Goal: Task Accomplishment & Management: Use online tool/utility

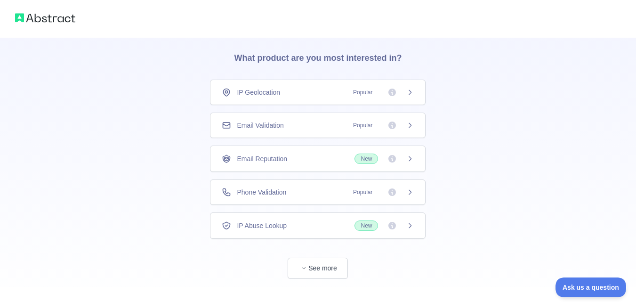
scroll to position [32, 0]
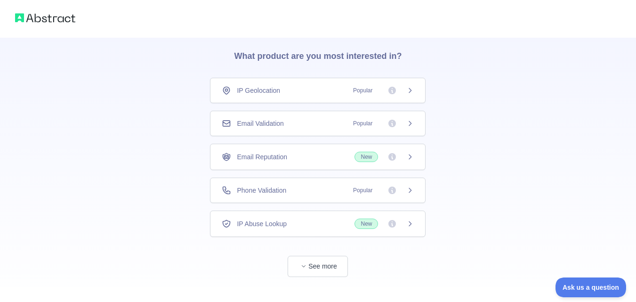
click at [476, 152] on div "👋 Welcome! Please answer the following questions to improve your experience. Wh…" at bounding box center [318, 141] width 636 height 346
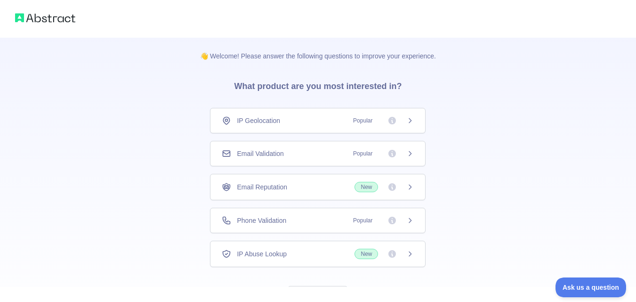
scroll to position [0, 0]
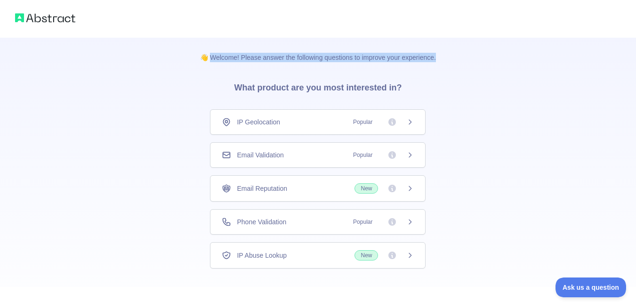
drag, startPoint x: 212, startPoint y: 56, endPoint x: 468, endPoint y: 57, distance: 255.6
click at [468, 57] on div "👋 Welcome! Please answer the following questions to improve your experience. Wh…" at bounding box center [318, 173] width 636 height 346
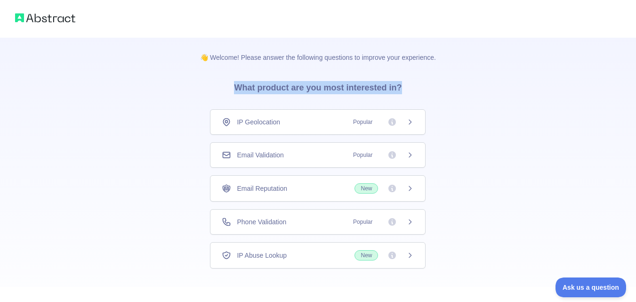
drag, startPoint x: 237, startPoint y: 85, endPoint x: 419, endPoint y: 76, distance: 182.9
click at [419, 76] on div "👋 Welcome! Please answer the following questions to improve your experience. Wh…" at bounding box center [318, 173] width 266 height 271
copy h3 "What product are you most interested in?"
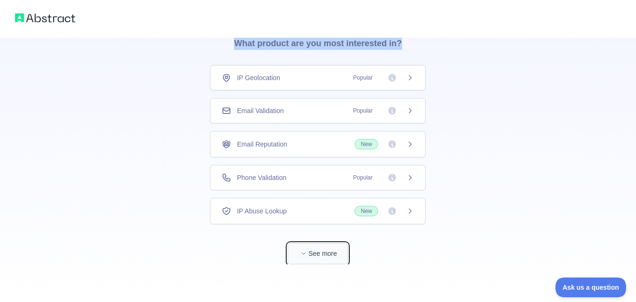
click at [320, 251] on button "See more" at bounding box center [318, 253] width 60 height 21
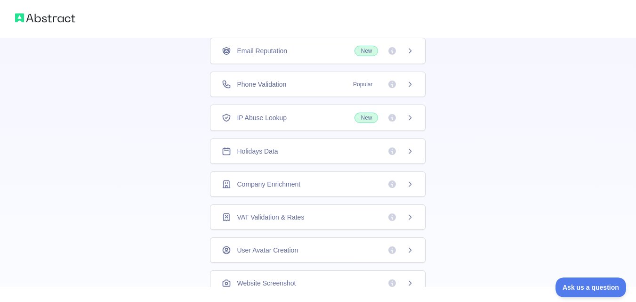
scroll to position [146, 0]
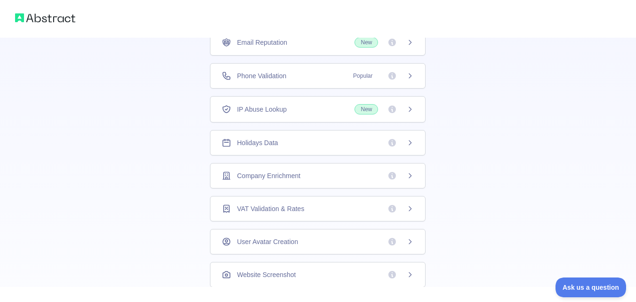
click at [276, 145] on div "Holidays Data" at bounding box center [318, 142] width 192 height 9
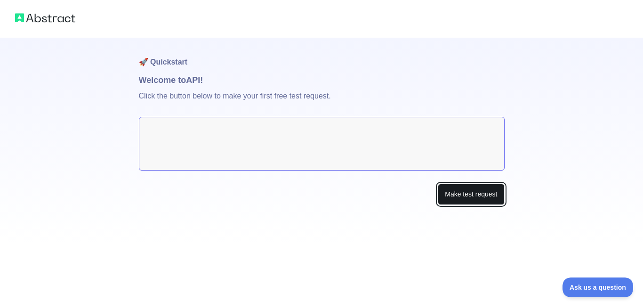
click at [467, 189] on button "Make test request" at bounding box center [471, 194] width 66 height 21
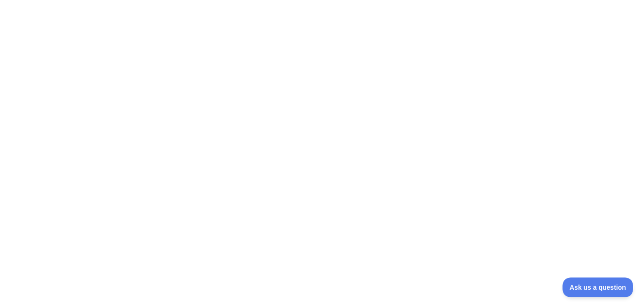
click at [341, 138] on div at bounding box center [321, 151] width 643 height 302
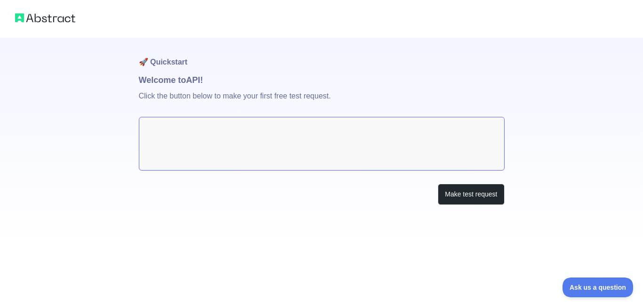
click at [346, 149] on textarea at bounding box center [322, 144] width 366 height 54
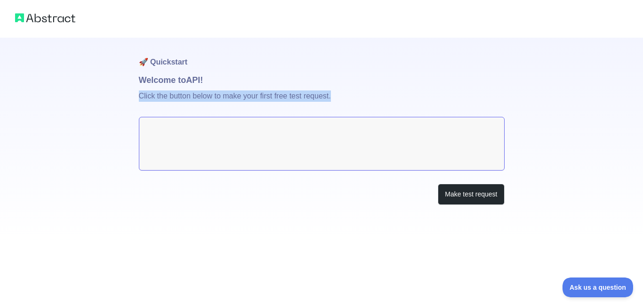
drag, startPoint x: 133, startPoint y: 97, endPoint x: 355, endPoint y: 101, distance: 222.2
click at [355, 101] on div "🚀 Quickstart Welcome to API! Click the button below to make your first free tes…" at bounding box center [321, 121] width 643 height 242
copy p "Click the button below to make your first free test request."
click at [460, 197] on button "Make test request" at bounding box center [471, 194] width 66 height 21
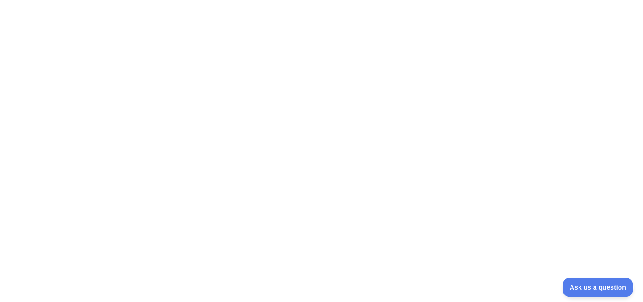
click at [460, 197] on div at bounding box center [321, 151] width 643 height 302
click at [337, 47] on div at bounding box center [321, 151] width 643 height 302
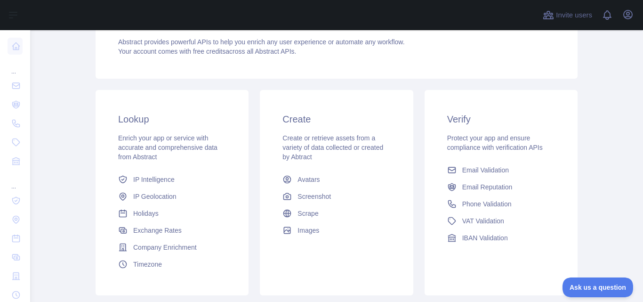
scroll to position [167, 0]
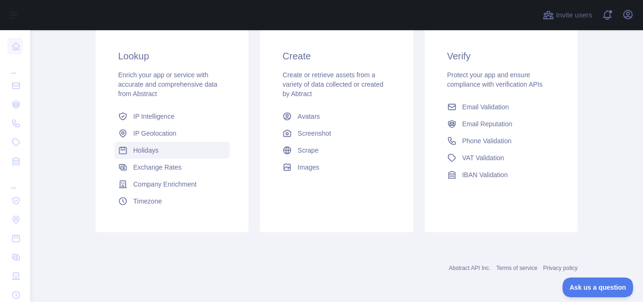
click at [153, 148] on span "Holidays" at bounding box center [145, 149] width 25 height 9
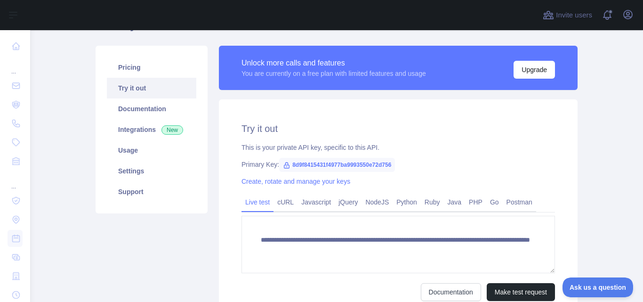
scroll to position [125, 0]
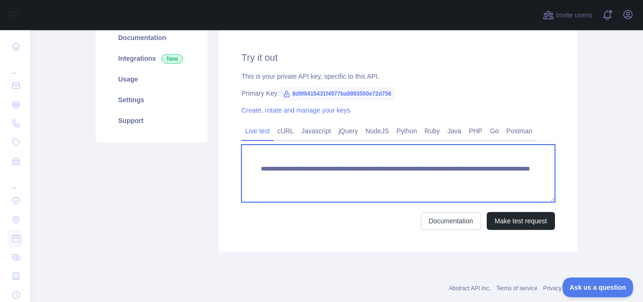
drag, startPoint x: 508, startPoint y: 178, endPoint x: 284, endPoint y: 179, distance: 224.1
click at [284, 179] on textarea "**********" at bounding box center [398, 173] width 314 height 57
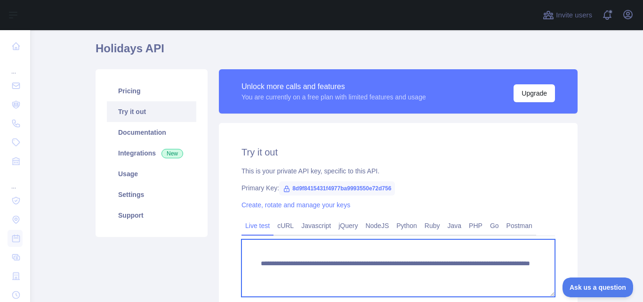
scroll to position [145, 0]
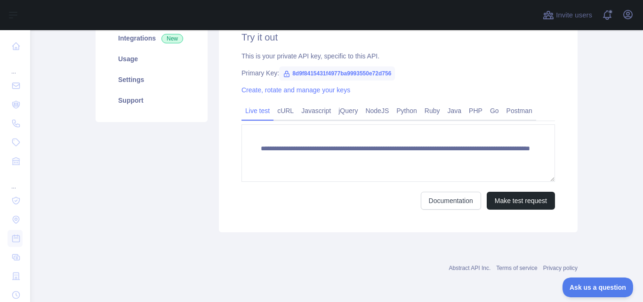
click at [368, 250] on div "Abstract API Inc. Terms of service Privacy policy" at bounding box center [337, 262] width 482 height 34
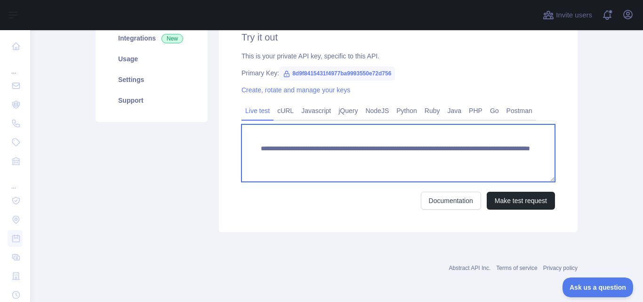
drag, startPoint x: 422, startPoint y: 156, endPoint x: 333, endPoint y: 161, distance: 89.1
click at [333, 161] on textarea "**********" at bounding box center [398, 152] width 314 height 57
drag, startPoint x: 395, startPoint y: 156, endPoint x: 287, endPoint y: 161, distance: 108.9
click at [287, 161] on textarea "**********" at bounding box center [398, 152] width 314 height 57
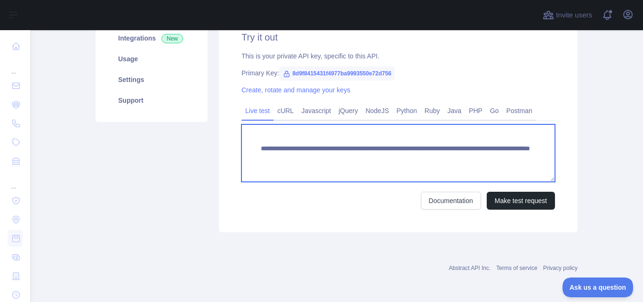
click at [287, 161] on textarea "**********" at bounding box center [398, 152] width 314 height 57
drag, startPoint x: 273, startPoint y: 169, endPoint x: 235, endPoint y: 143, distance: 45.7
click at [235, 143] on div "**********" at bounding box center [398, 120] width 359 height 224
click at [358, 161] on textarea "**********" at bounding box center [398, 152] width 314 height 57
drag, startPoint x: 394, startPoint y: 157, endPoint x: 282, endPoint y: 157, distance: 112.0
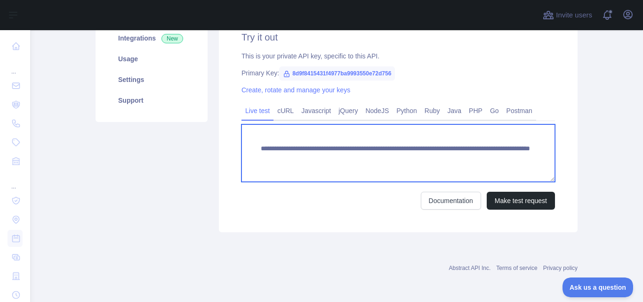
click at [282, 157] on textarea "**********" at bounding box center [398, 152] width 314 height 57
